Goal: Information Seeking & Learning: Learn about a topic

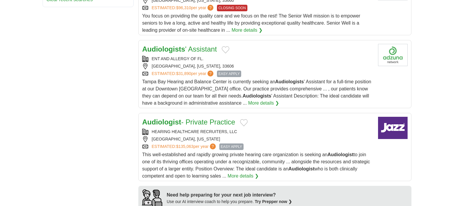
scroll to position [400, 0]
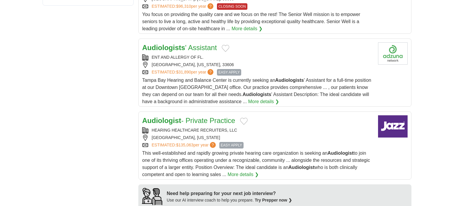
click at [288, 150] on span "This well-established and rapidly growing private hearing care organization is …" at bounding box center [256, 163] width 228 height 26
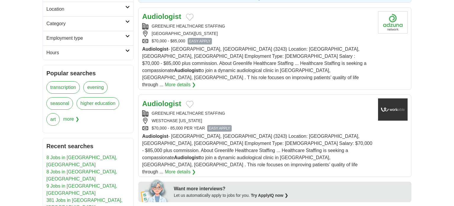
scroll to position [0, 0]
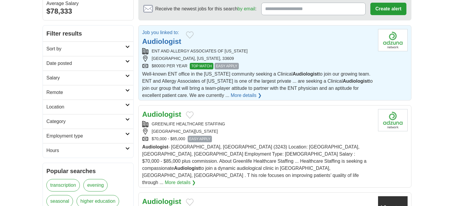
scroll to position [69, 0]
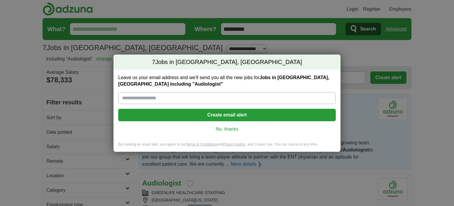
click at [359, 50] on div "7 Jobs in [GEOGRAPHIC_DATA], [GEOGRAPHIC_DATA] Leave us your email address and …" at bounding box center [227, 103] width 454 height 206
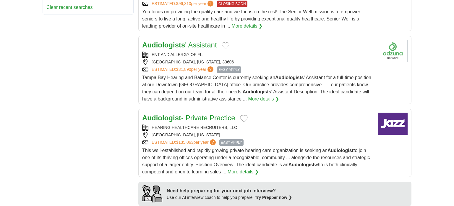
scroll to position [405, 0]
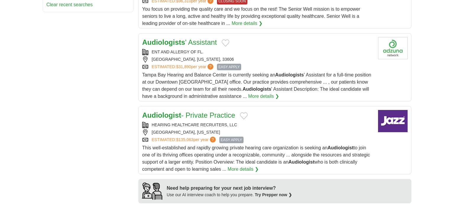
click at [183, 111] on link "Audiologist - Private Practice" at bounding box center [188, 115] width 93 height 8
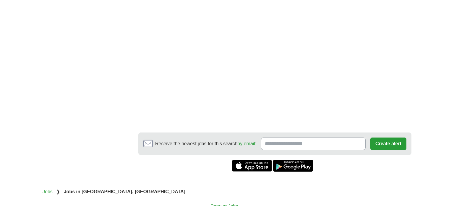
scroll to position [716, 0]
